Goal: Task Accomplishment & Management: Use online tool/utility

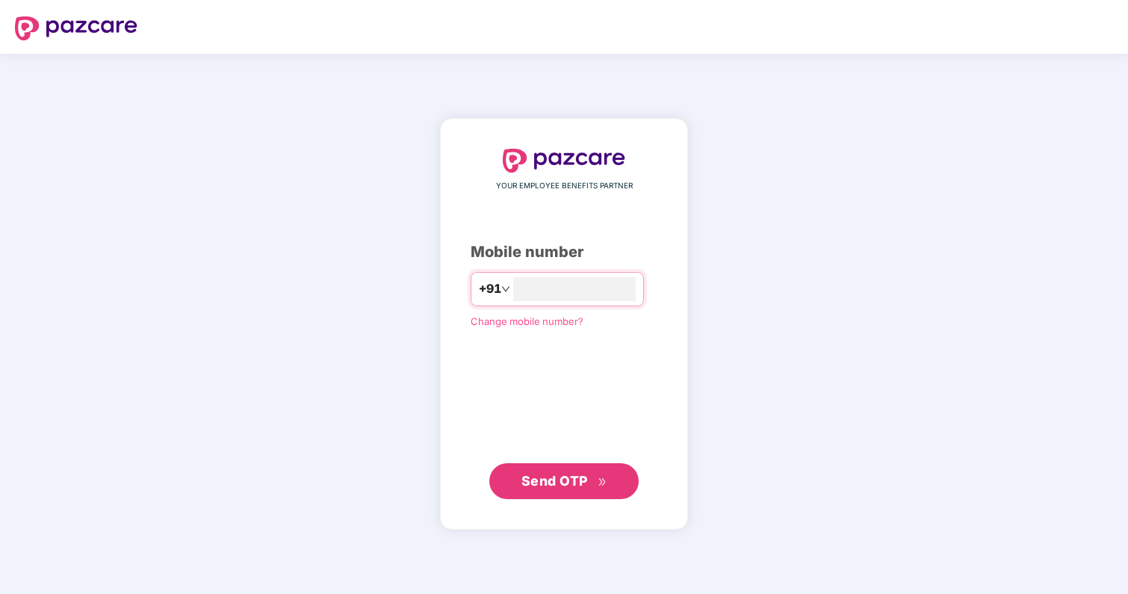
type input "**********"
click at [612, 489] on button "Send OTP" at bounding box center [563, 481] width 149 height 36
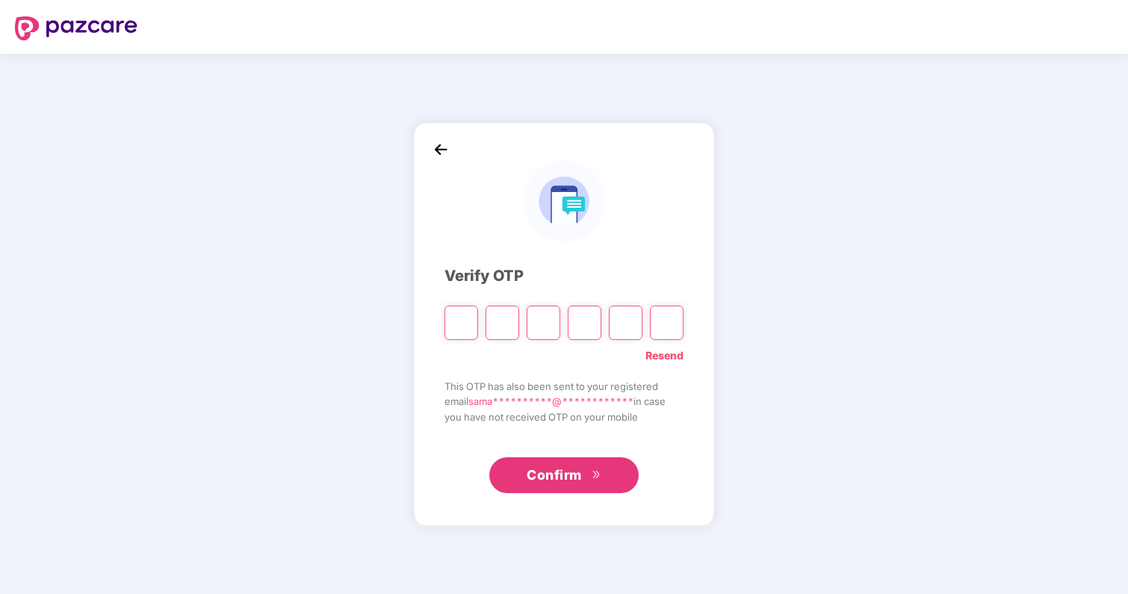
type input "*"
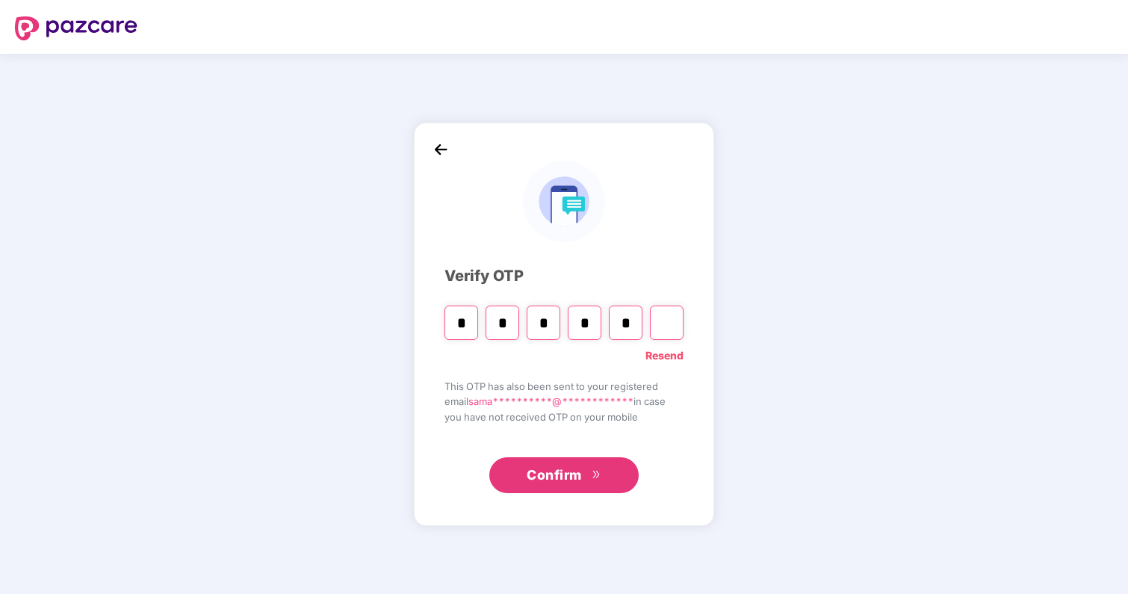
type input "*"
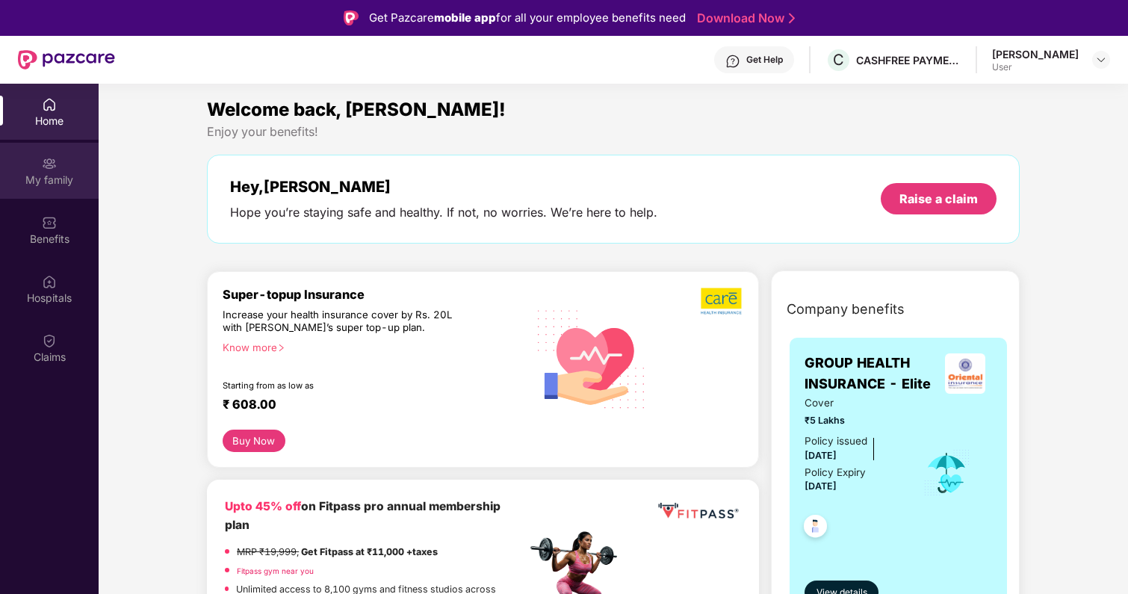
click at [52, 181] on div "My family" at bounding box center [49, 180] width 99 height 15
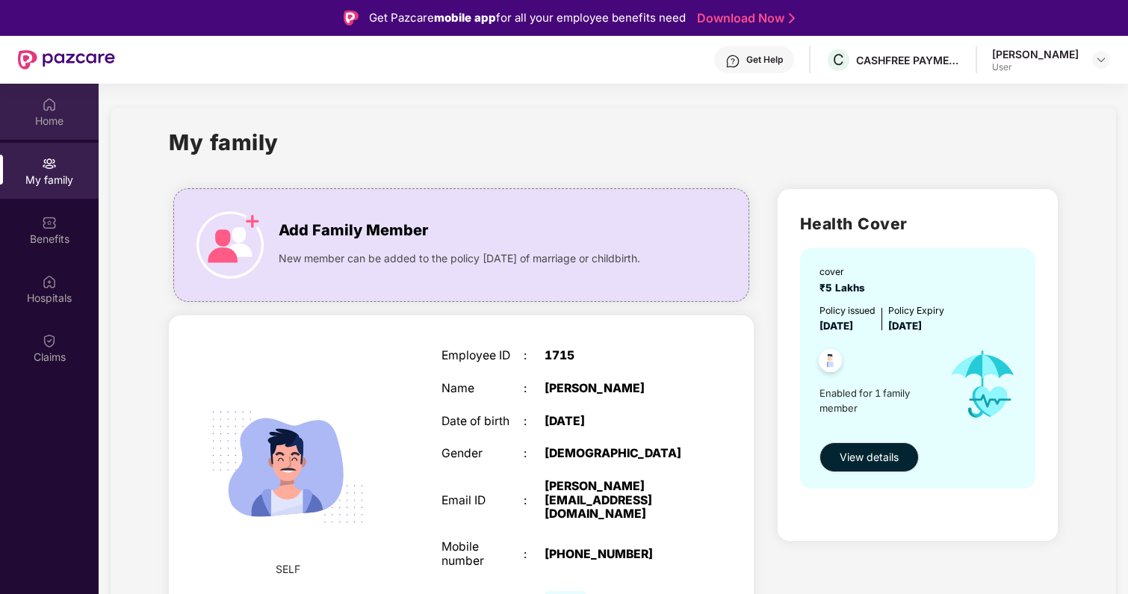
click at [72, 130] on div "Home" at bounding box center [49, 112] width 99 height 56
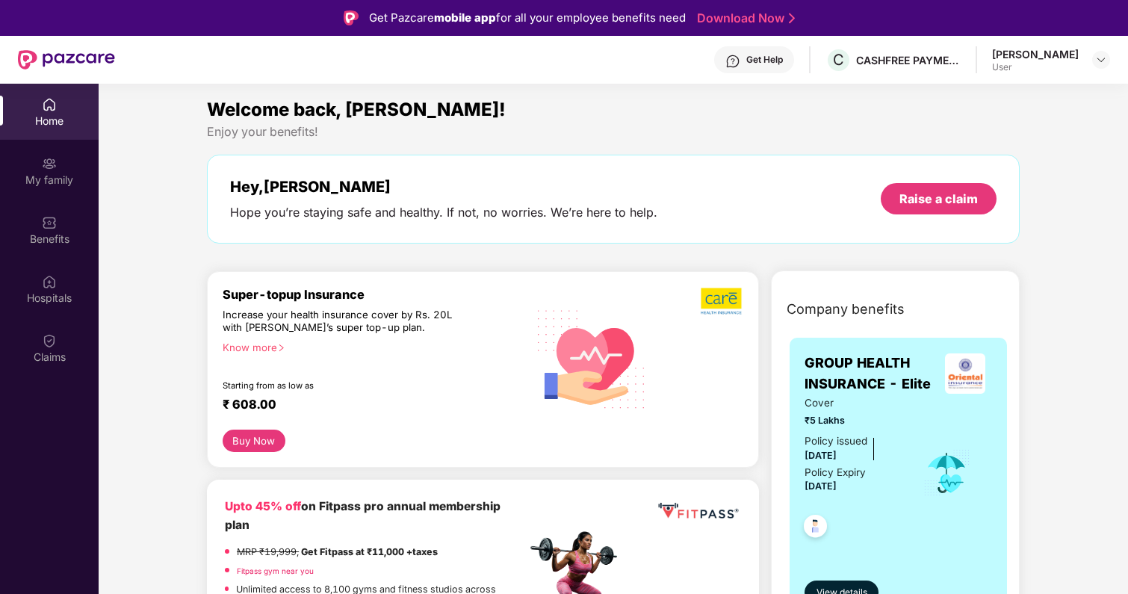
click at [1083, 50] on div "Samarth Mittal User" at bounding box center [1051, 60] width 118 height 26
click at [1075, 64] on div "User" at bounding box center [1035, 67] width 87 height 12
click at [1095, 64] on img at bounding box center [1101, 60] width 12 height 12
click at [840, 132] on div "Enjoy your benefits!" at bounding box center [613, 132] width 813 height 16
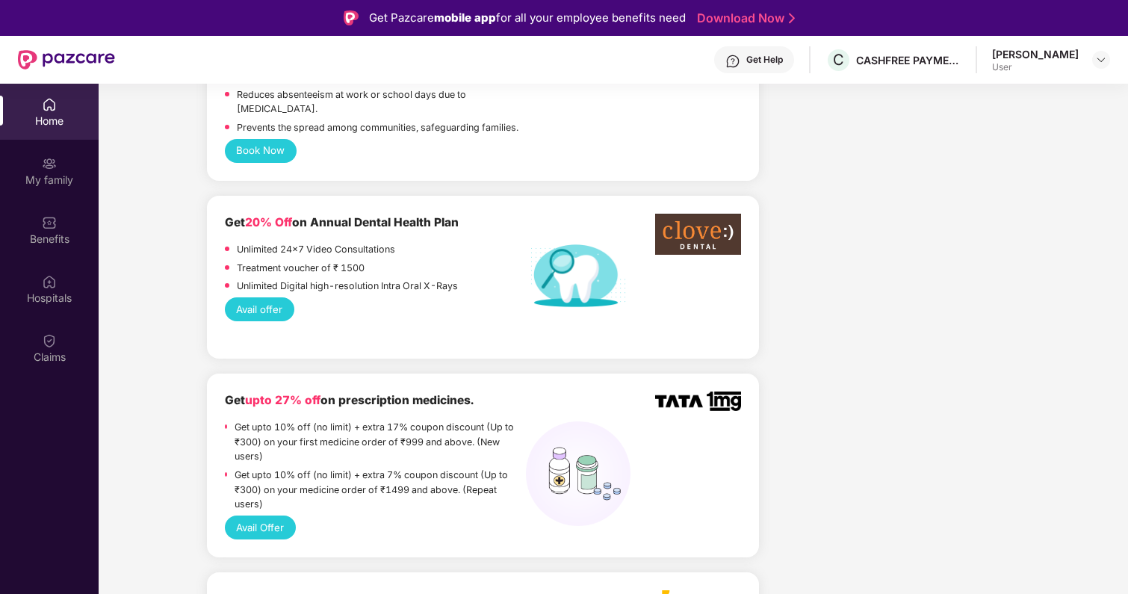
scroll to position [1517, 0]
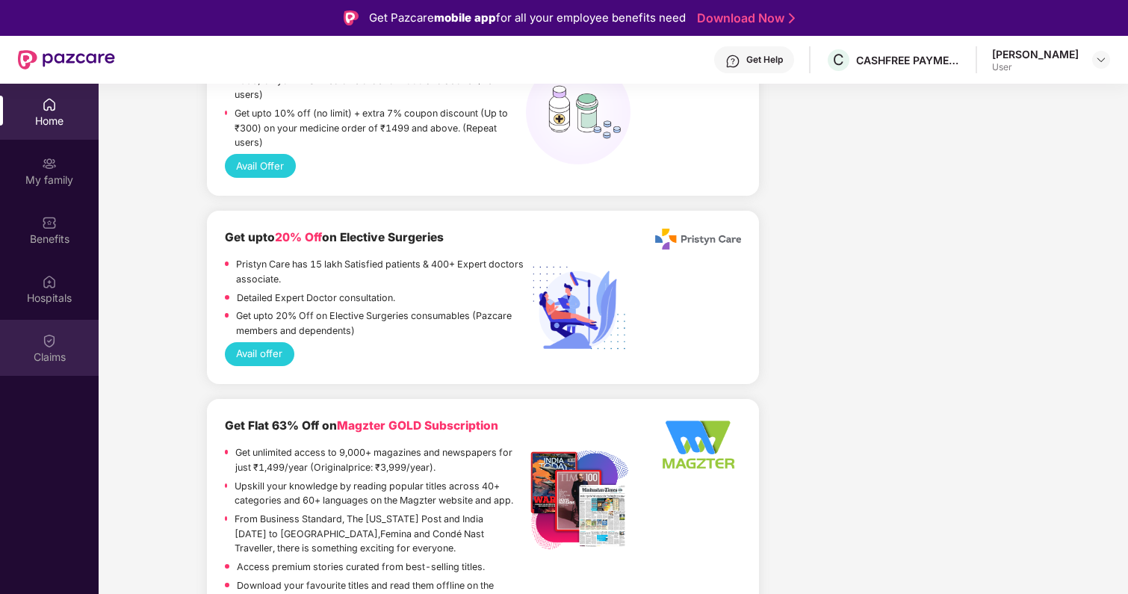
click at [52, 339] on img at bounding box center [49, 340] width 15 height 15
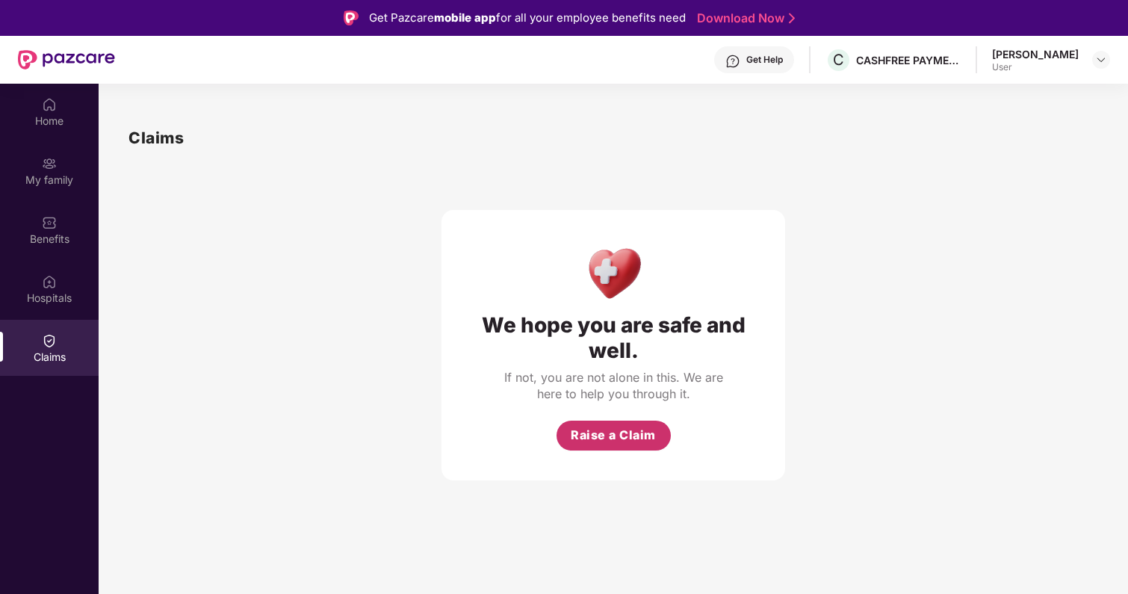
click at [616, 431] on span "Raise a Claim" at bounding box center [613, 435] width 85 height 19
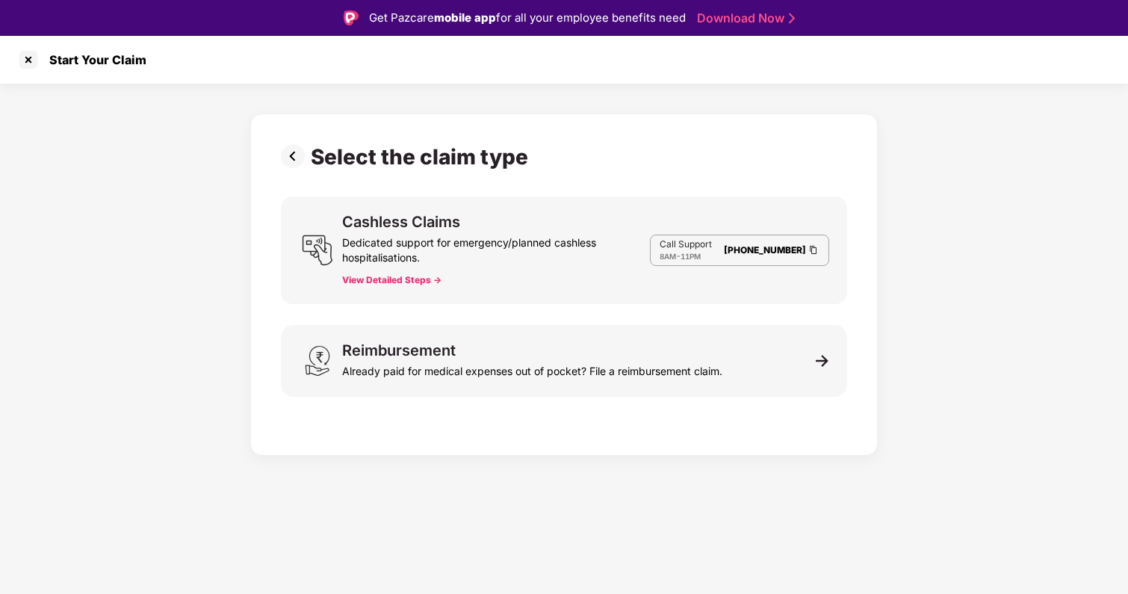
click at [415, 285] on button "View Detailed Steps ->" at bounding box center [391, 280] width 99 height 12
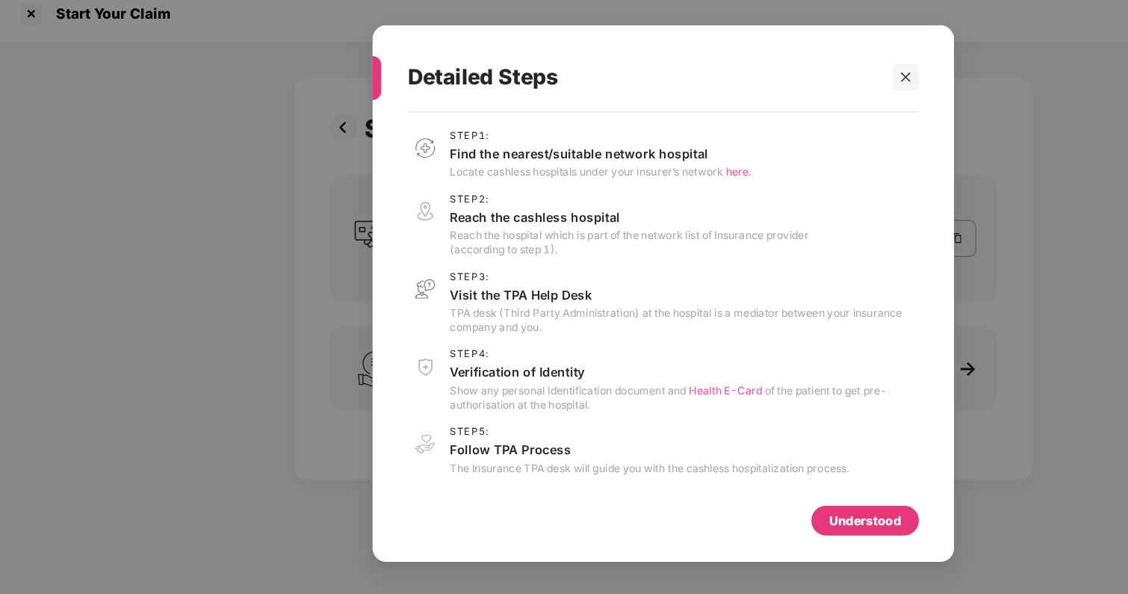
click at [716, 494] on div "Understood" at bounding box center [735, 489] width 61 height 16
